Goal: Information Seeking & Learning: Learn about a topic

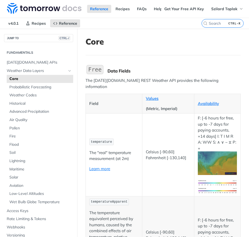
scroll to position [27, 0]
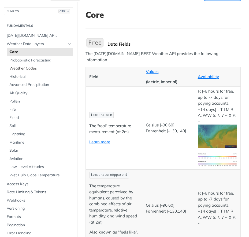
click at [32, 67] on span "Weather Codes" at bounding box center [40, 68] width 63 height 5
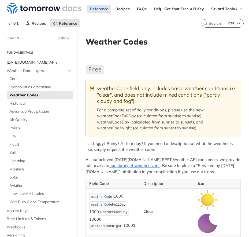
click at [25, 60] on span "[DATE][DOMAIN_NAME] APIs" at bounding box center [39, 62] width 65 height 5
